Goal: Task Accomplishment & Management: Use online tool/utility

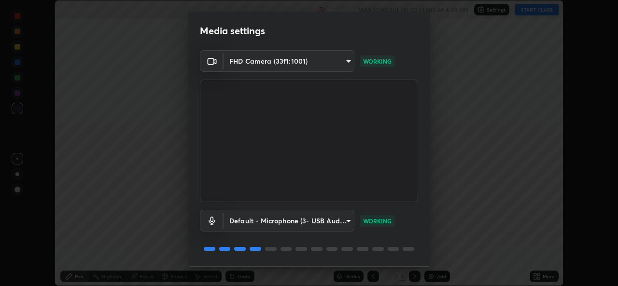
scroll to position [30, 0]
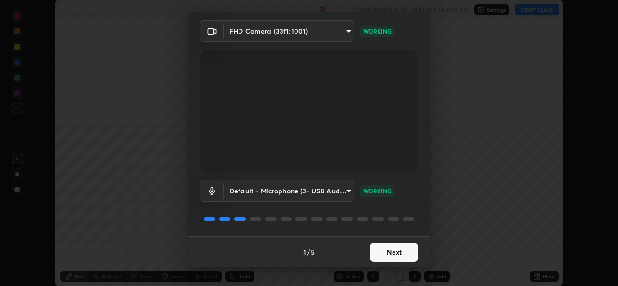
click at [384, 251] on button "Next" at bounding box center [394, 252] width 48 height 19
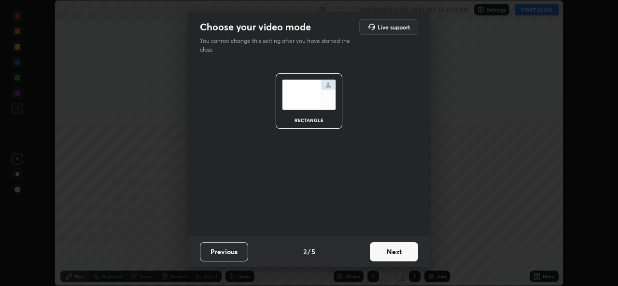
scroll to position [0, 0]
click at [386, 250] on button "Next" at bounding box center [394, 251] width 48 height 19
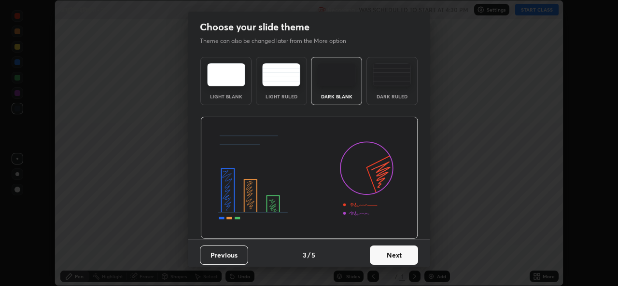
click at [391, 251] on button "Next" at bounding box center [394, 255] width 48 height 19
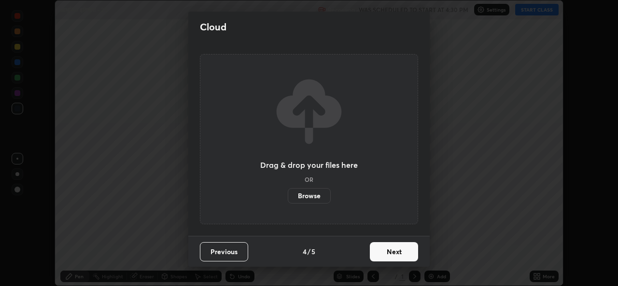
click at [388, 253] on button "Next" at bounding box center [394, 251] width 48 height 19
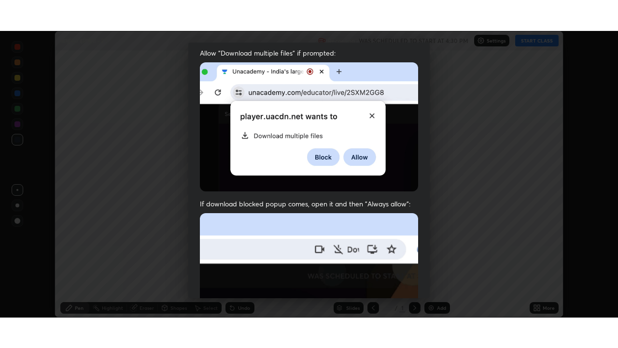
scroll to position [227, 0]
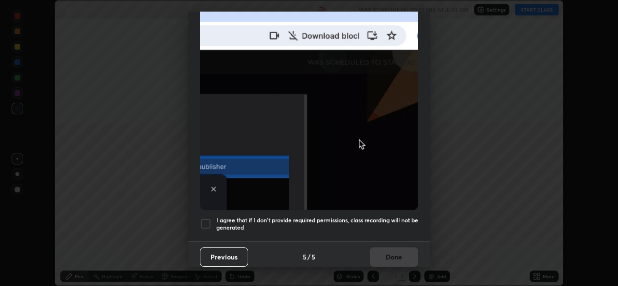
click at [209, 218] on div at bounding box center [206, 224] width 12 height 12
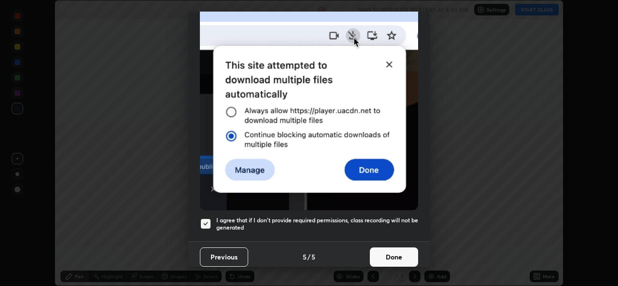
click at [387, 250] on button "Done" at bounding box center [394, 257] width 48 height 19
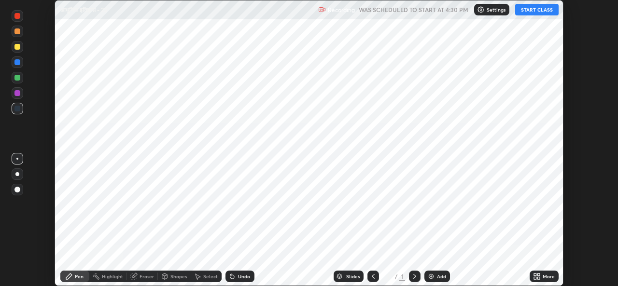
click at [437, 274] on div "Add" at bounding box center [441, 276] width 9 height 5
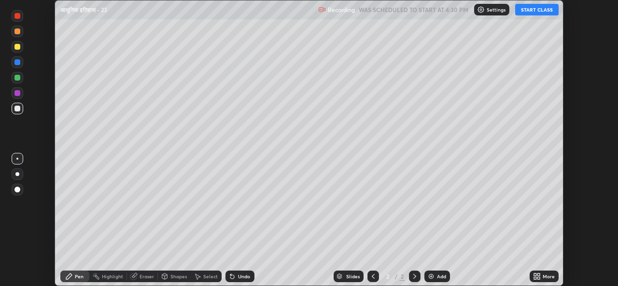
click at [542, 277] on div "More" at bounding box center [544, 277] width 29 height 12
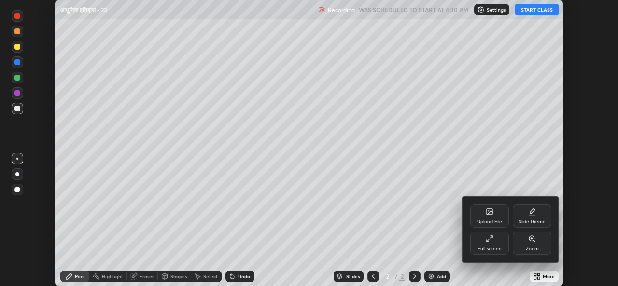
click at [495, 241] on div "Full screen" at bounding box center [489, 243] width 39 height 23
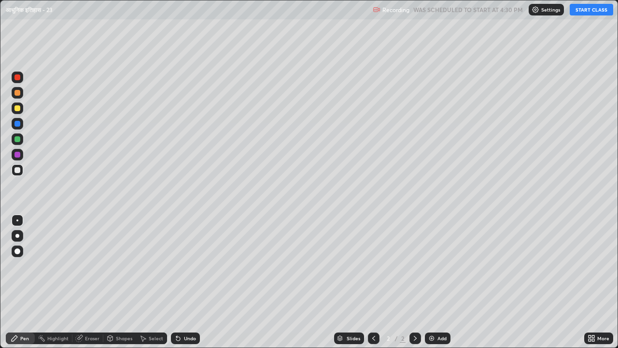
scroll to position [348, 618]
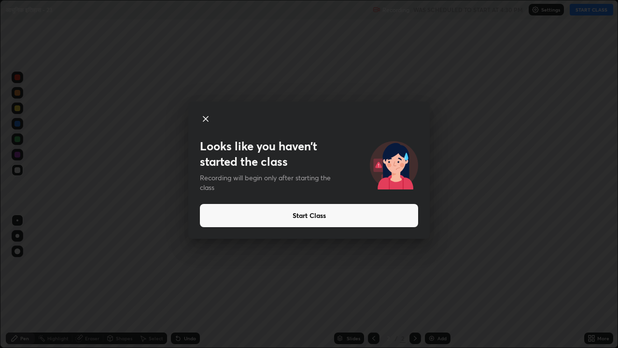
click at [301, 216] on button "Start Class" at bounding box center [309, 215] width 218 height 23
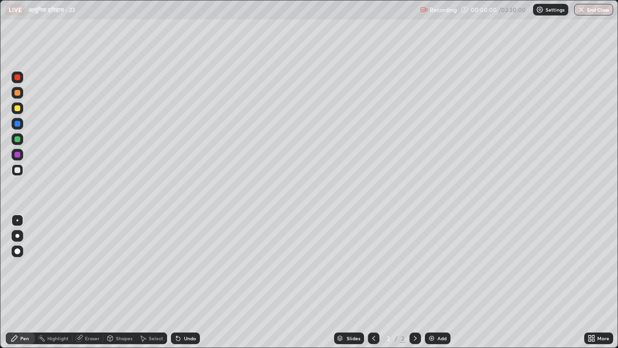
click at [17, 170] on div at bounding box center [17, 170] width 6 height 6
click at [16, 251] on div at bounding box center [17, 251] width 6 height 6
click at [16, 252] on div at bounding box center [17, 251] width 6 height 6
click at [17, 108] on div at bounding box center [17, 108] width 6 height 6
click at [415, 286] on icon at bounding box center [416, 338] width 8 height 8
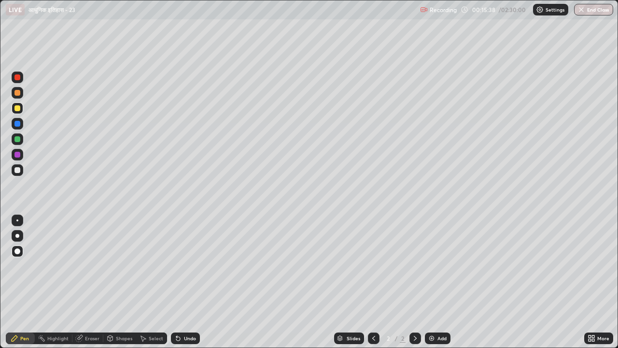
click at [431, 286] on img at bounding box center [432, 338] width 8 height 8
click at [18, 138] on div at bounding box center [17, 139] width 6 height 6
click at [95, 286] on div "Eraser" at bounding box center [92, 338] width 14 height 5
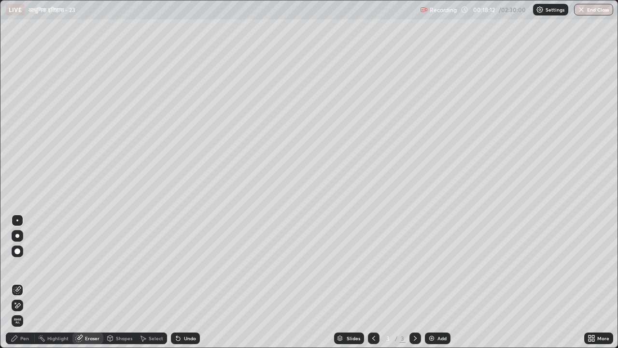
click at [27, 286] on div "Pen" at bounding box center [24, 338] width 9 height 5
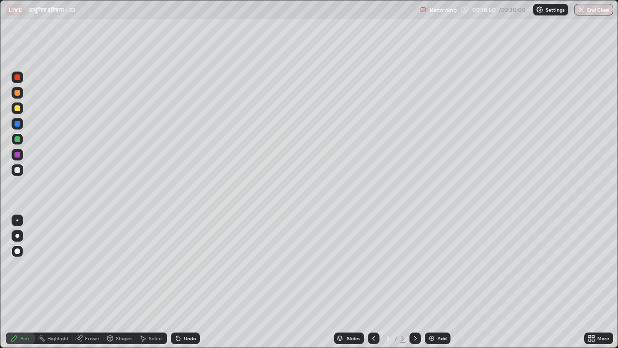
click at [18, 169] on div at bounding box center [17, 170] width 6 height 6
click at [19, 108] on div at bounding box center [17, 108] width 6 height 6
click at [18, 139] on div at bounding box center [17, 139] width 6 height 6
click at [85, 286] on div "Eraser" at bounding box center [92, 338] width 14 height 5
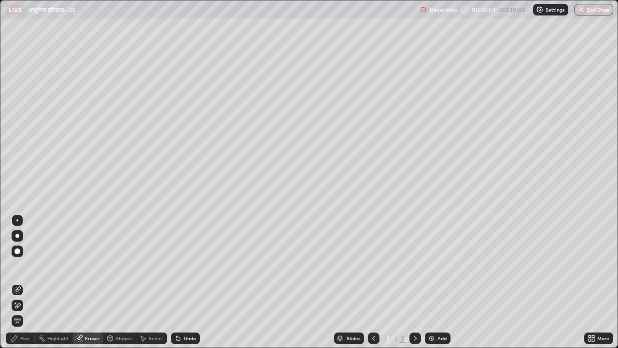
click at [28, 286] on div "Pen" at bounding box center [24, 338] width 9 height 5
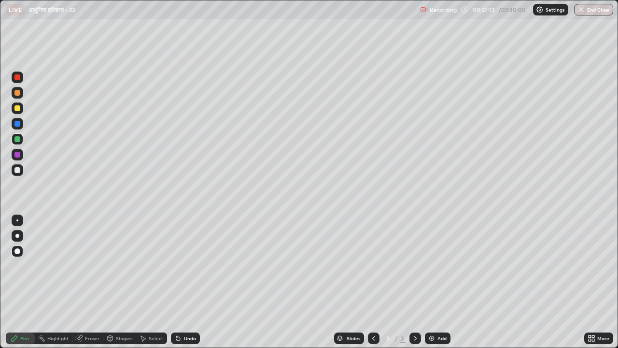
click at [430, 286] on img at bounding box center [432, 338] width 8 height 8
click at [18, 168] on div at bounding box center [17, 170] width 6 height 6
click at [14, 138] on div at bounding box center [17, 139] width 6 height 6
click at [434, 286] on img at bounding box center [432, 338] width 8 height 8
click at [15, 110] on div at bounding box center [17, 108] width 6 height 6
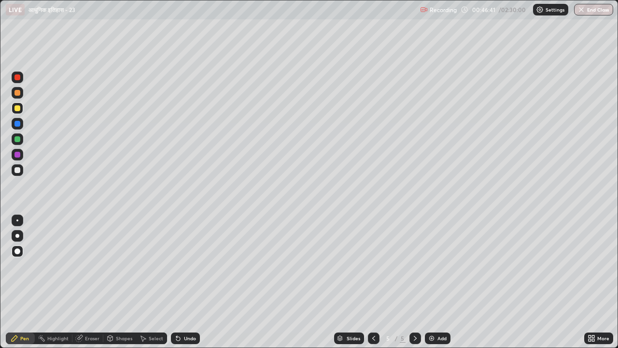
click at [15, 137] on div at bounding box center [17, 139] width 6 height 6
click at [432, 286] on img at bounding box center [432, 338] width 8 height 8
click at [17, 109] on div at bounding box center [17, 108] width 6 height 6
click at [15, 124] on div at bounding box center [17, 124] width 6 height 6
click at [87, 286] on div "Eraser" at bounding box center [92, 338] width 14 height 5
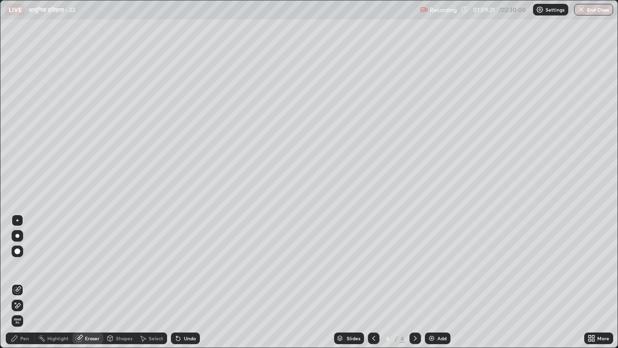
click at [27, 286] on div "Pen" at bounding box center [24, 338] width 9 height 5
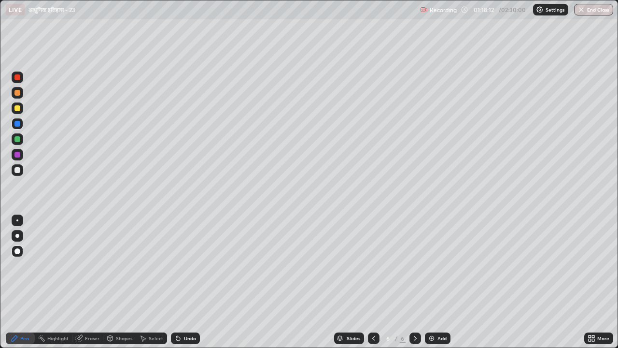
click at [428, 286] on img at bounding box center [432, 338] width 8 height 8
click at [94, 286] on div "Eraser" at bounding box center [92, 338] width 14 height 5
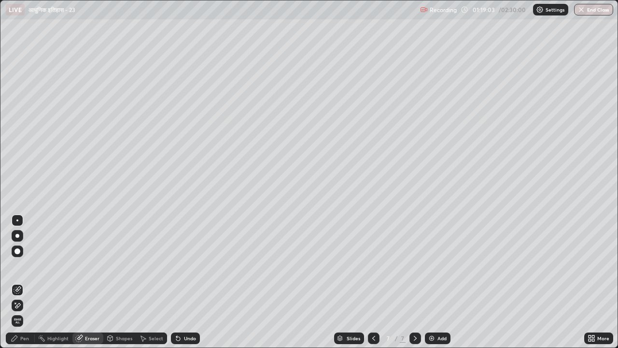
click at [25, 286] on div "Pen" at bounding box center [24, 338] width 9 height 5
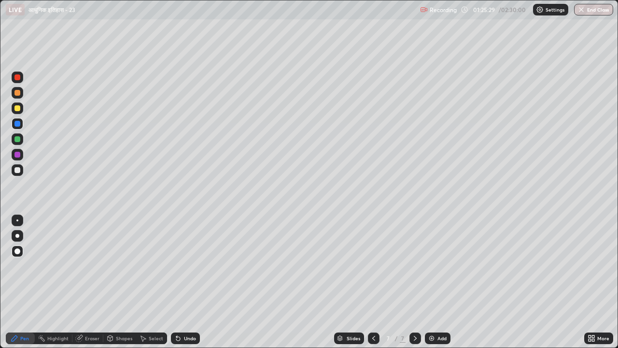
click at [430, 286] on img at bounding box center [432, 338] width 8 height 8
click at [18, 138] on div at bounding box center [17, 139] width 6 height 6
click at [89, 286] on div "Eraser" at bounding box center [92, 338] width 14 height 5
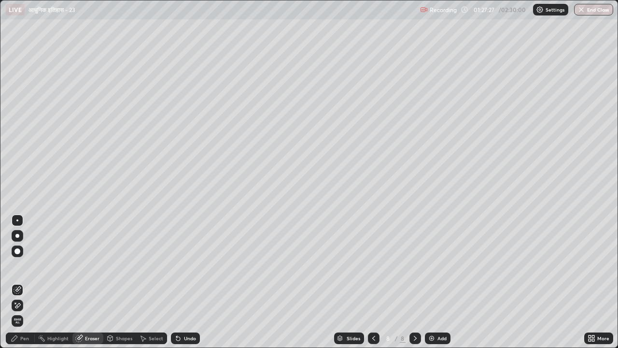
click at [23, 286] on div "Pen" at bounding box center [20, 338] width 29 height 12
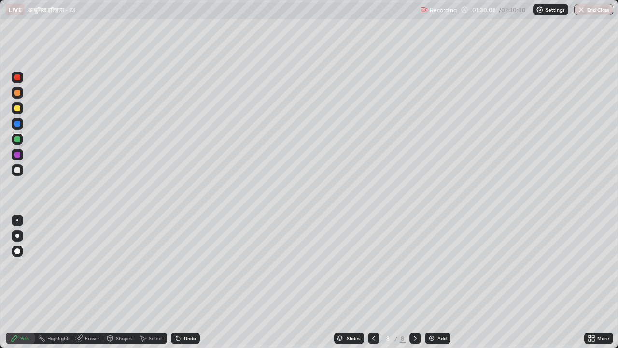
click at [432, 286] on img at bounding box center [432, 338] width 8 height 8
click at [16, 106] on div at bounding box center [17, 108] width 6 height 6
click at [83, 286] on div "Eraser" at bounding box center [87, 338] width 31 height 12
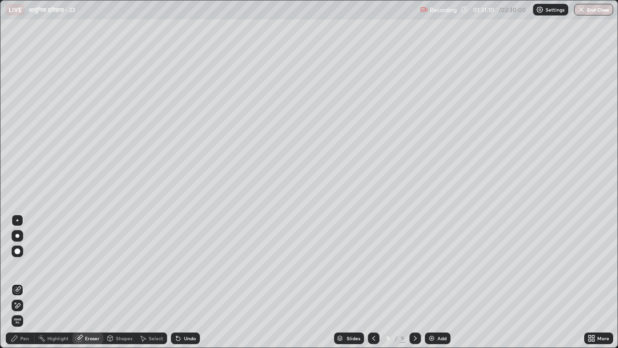
click at [23, 286] on div "Pen" at bounding box center [24, 338] width 9 height 5
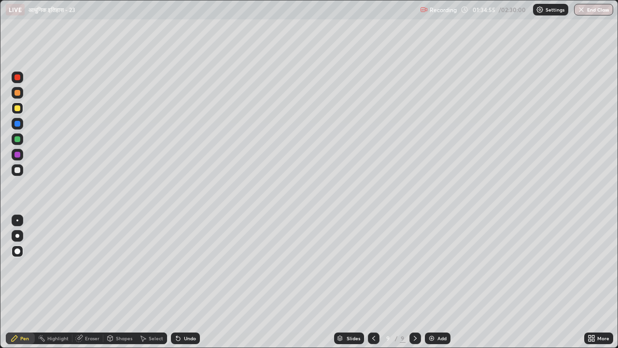
click at [431, 286] on img at bounding box center [432, 338] width 8 height 8
click at [17, 123] on div at bounding box center [17, 124] width 6 height 6
click at [17, 139] on div at bounding box center [17, 139] width 6 height 6
click at [575, 286] on div "Slides 10 / 10 Add" at bounding box center [392, 337] width 384 height 19
click at [577, 286] on div "Slides 10 / 10 Add" at bounding box center [392, 337] width 384 height 19
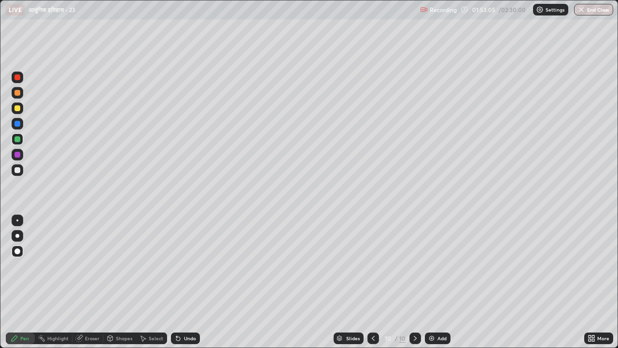
click at [18, 251] on div at bounding box center [17, 251] width 6 height 6
click at [18, 168] on div at bounding box center [17, 170] width 6 height 6
click at [429, 286] on img at bounding box center [432, 338] width 8 height 8
click at [593, 10] on button "End Class" at bounding box center [593, 10] width 39 height 12
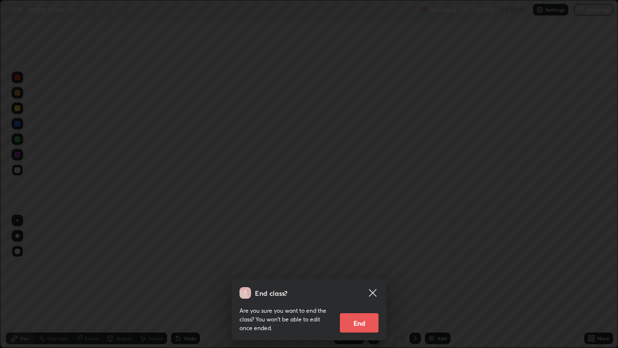
click at [361, 286] on button "End" at bounding box center [359, 322] width 39 height 19
